Goal: Task Accomplishment & Management: Use online tool/utility

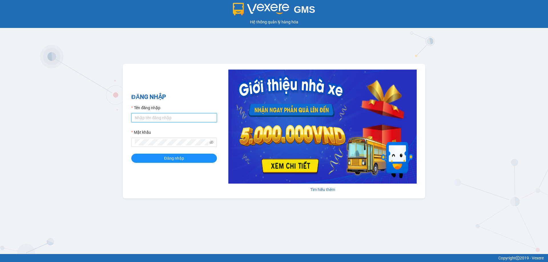
click at [152, 116] on input "Tên đăng nhập" at bounding box center [174, 117] width 86 height 9
type input "phandinhhuy.apq"
click at [131, 154] on button "Đăng nhập" at bounding box center [174, 158] width 86 height 9
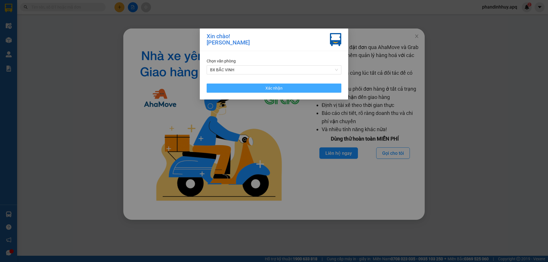
click at [270, 87] on span "Xác nhận" at bounding box center [274, 88] width 17 height 6
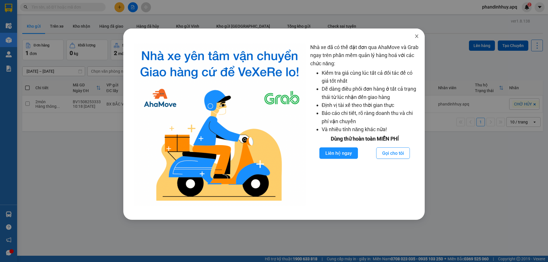
click at [418, 36] on icon "close" at bounding box center [416, 36] width 3 height 3
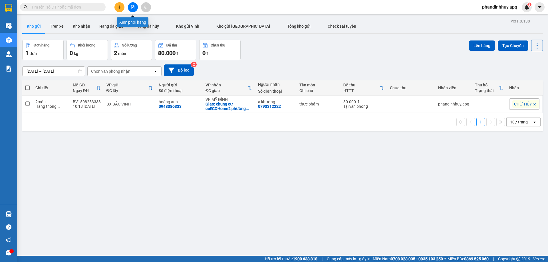
click at [133, 7] on icon "file-add" at bounding box center [133, 7] width 4 height 4
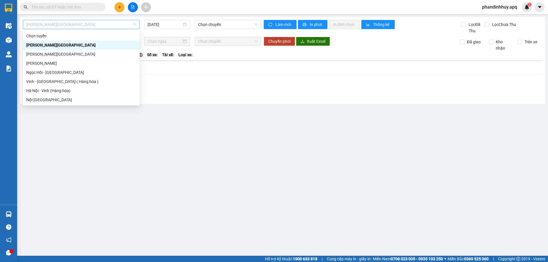
click at [104, 26] on span "Gia Lâm - Mỹ Đình" at bounding box center [81, 24] width 110 height 9
click at [79, 81] on div "Vinh - Hà Nội ( Hàng hóa )" at bounding box center [81, 82] width 110 height 6
type input "[DATE]"
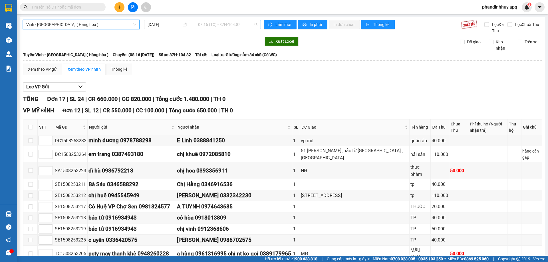
click at [256, 22] on div "08:16 (TC) - 37H-104.82" at bounding box center [228, 24] width 66 height 9
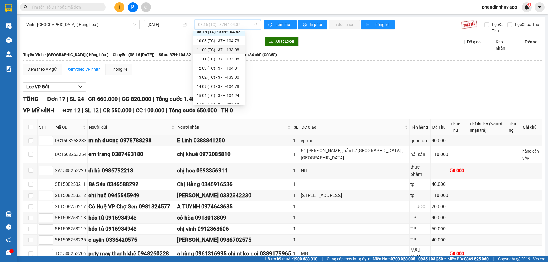
scroll to position [18, 0]
click at [232, 61] on div "12:03 (TC) - 37H-104.81" at bounding box center [219, 63] width 45 height 6
